Goal: Download file/media

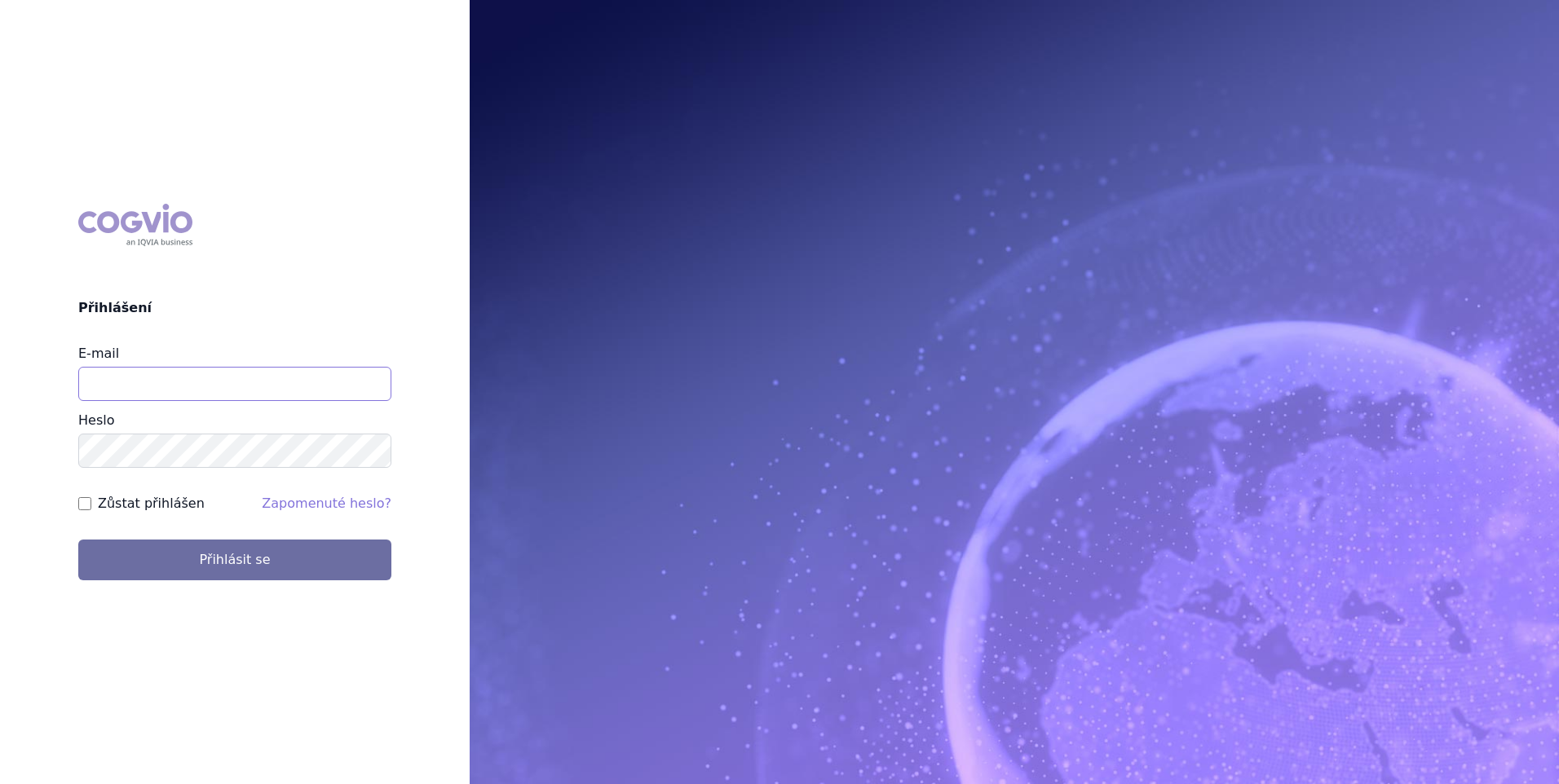
type input "[PERSON_NAME][EMAIL_ADDRESS][DOMAIN_NAME]"
click at [153, 506] on label "Zůstat přihlášen" at bounding box center [151, 503] width 107 height 20
drag, startPoint x: 153, startPoint y: 506, endPoint x: 87, endPoint y: 500, distance: 66.3
click at [87, 500] on input "Zůstat přihlášen" at bounding box center [85, 504] width 13 height 13
checkbox input "true"
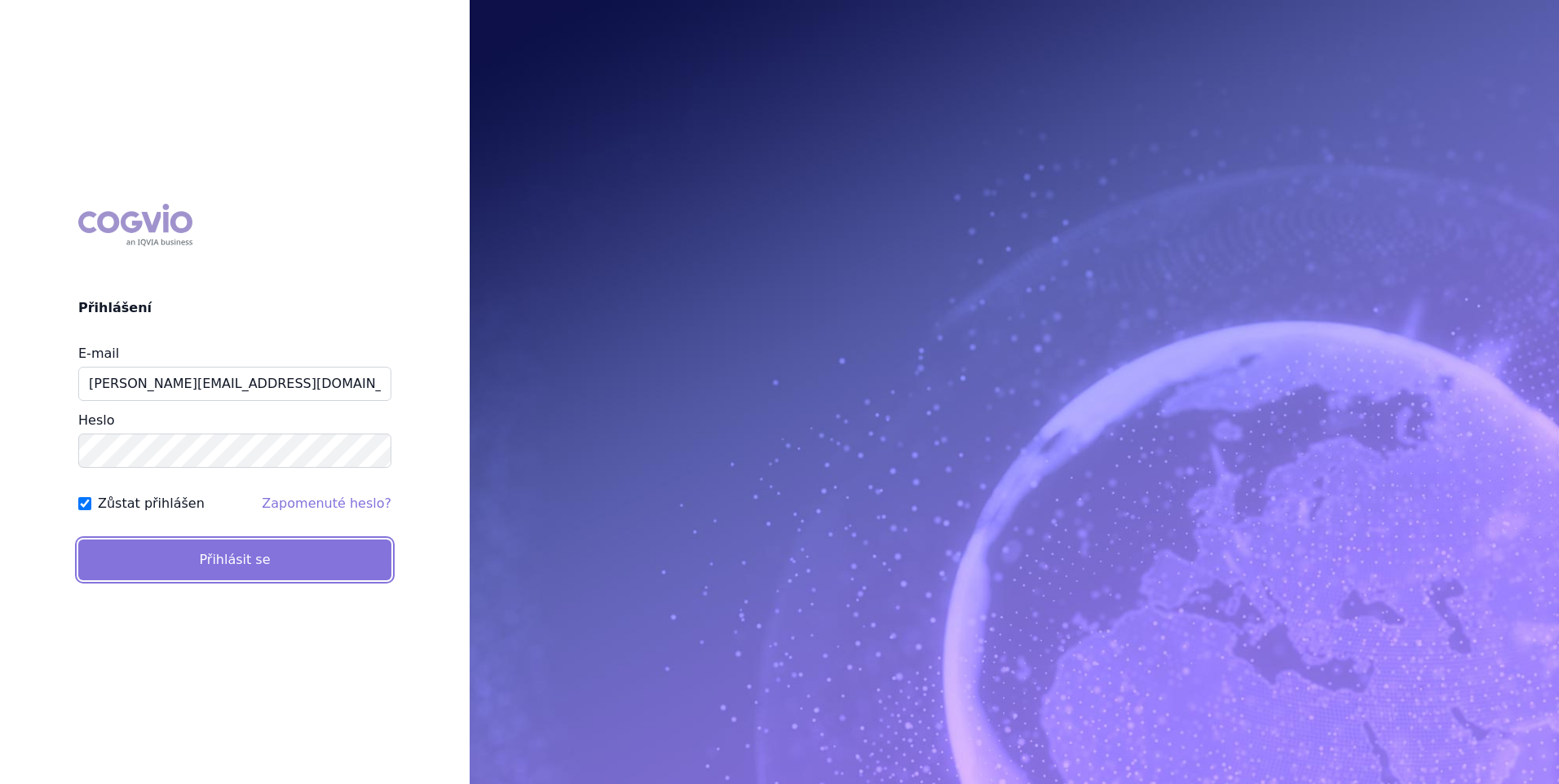
click at [109, 551] on button "Přihlásit se" at bounding box center [235, 560] width 313 height 41
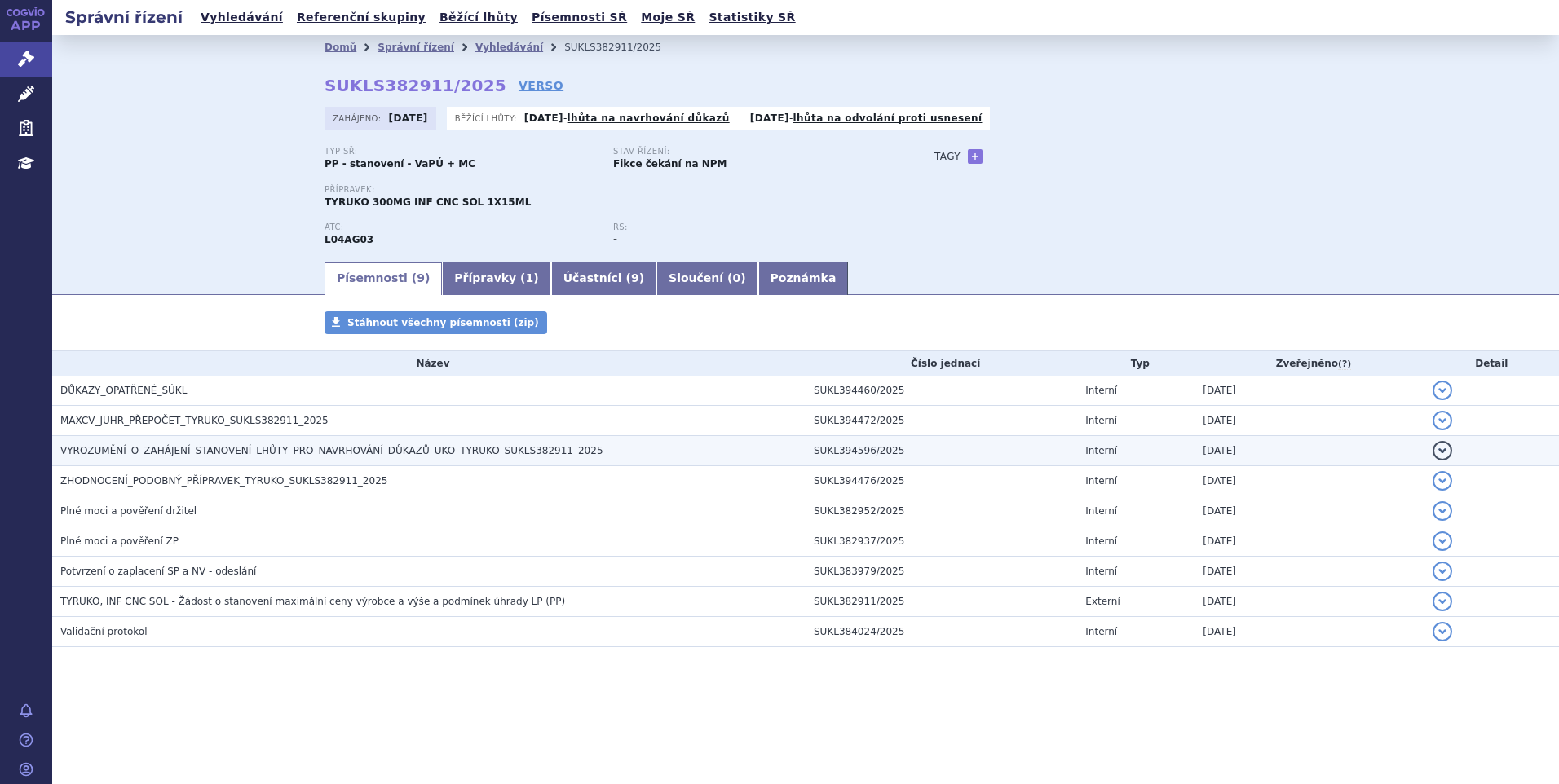
click at [256, 453] on span "VYROZUMĚNÍ_O_ZAHÁJENÍ_STANOVENÍ_LHŮTY_PRO_NAVRHOVÁNÍ_DŮKAZŮ_UKO_TYRUKO_SUKLS382…" at bounding box center [332, 451] width 543 height 11
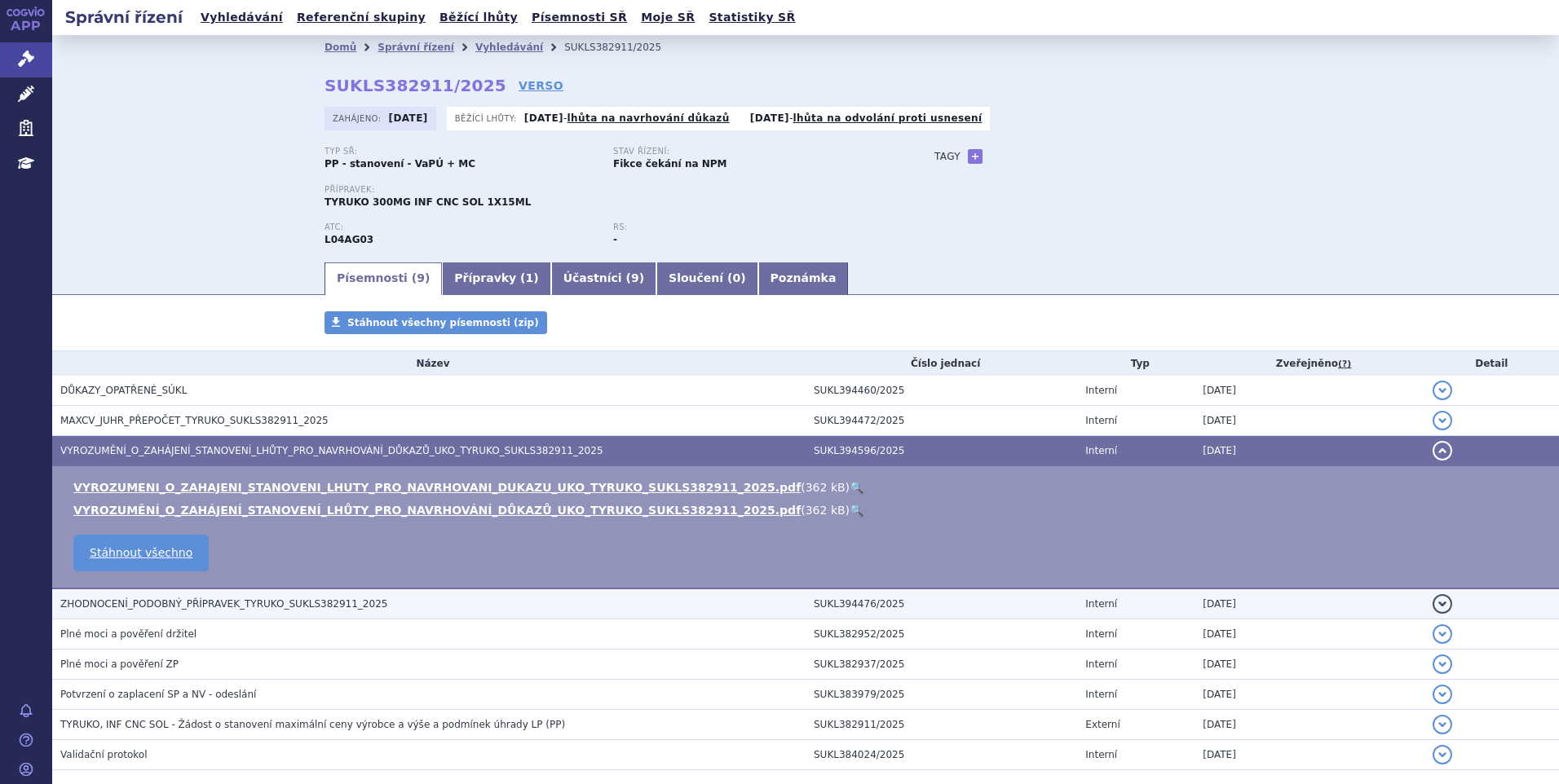
click at [160, 604] on span "ZHODNOCENÍ_PODOBNÝ_PŘÍPRAVEK_TYRUKO_SUKLS382911_2025" at bounding box center [224, 603] width 327 height 11
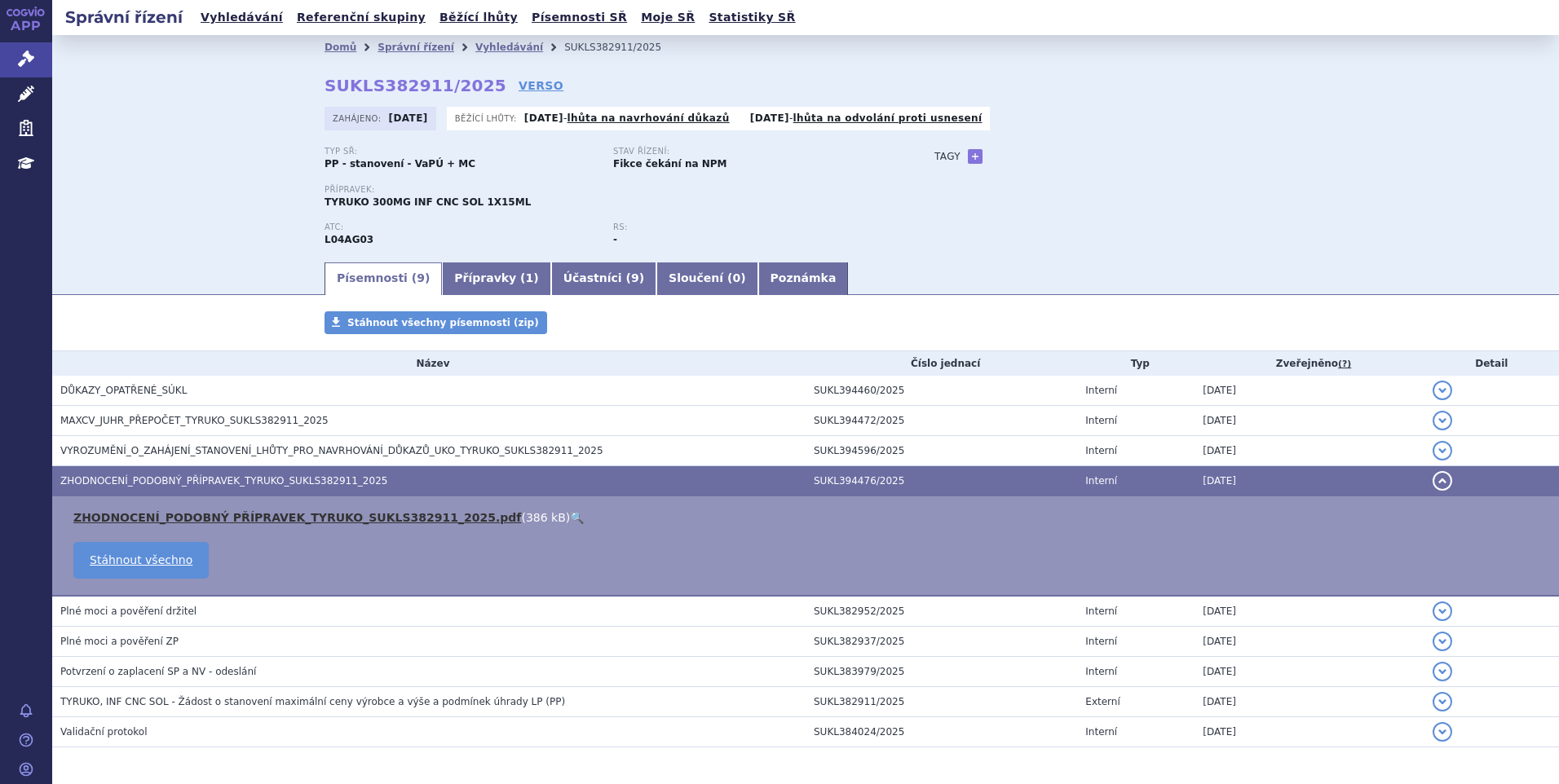
click at [167, 515] on link "ZHODNOCENÍ_PODOBNÝ PŘÍPRAVEK_TYRUKO_SUKLS382911_2025.pdf" at bounding box center [297, 518] width 448 height 13
